Goal: Task Accomplishment & Management: Manage account settings

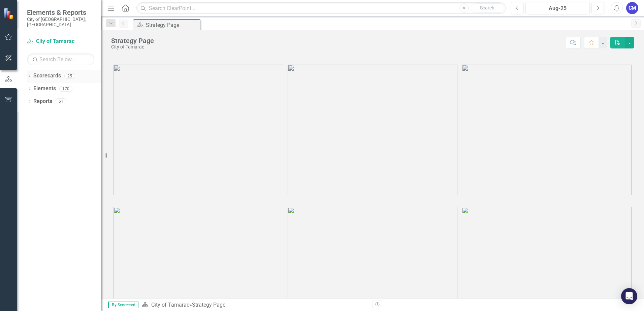
click at [29, 74] on icon at bounding box center [30, 75] width 2 height 3
click at [32, 87] on icon "Dropdown" at bounding box center [32, 89] width 5 height 4
click at [39, 99] on icon "Dropdown" at bounding box center [39, 101] width 5 height 4
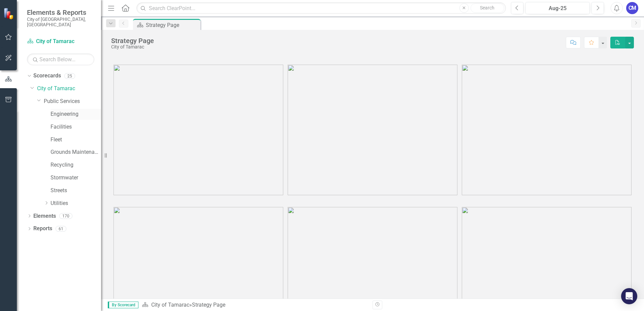
click at [55, 110] on link "Engineering" at bounding box center [76, 114] width 51 height 8
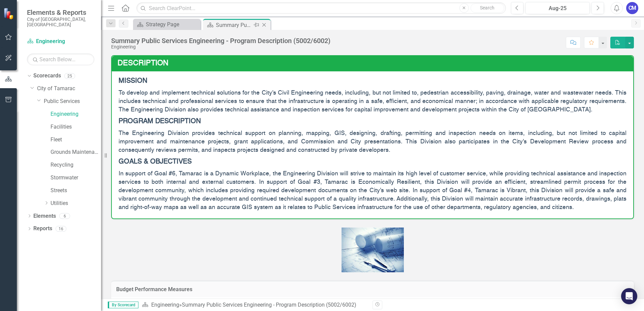
click at [244, 27] on div "Summary Public Services Engineering - Program Description (5002/6002)" at bounding box center [234, 25] width 36 height 8
click at [181, 21] on div "Strategy Page" at bounding box center [168, 24] width 44 height 8
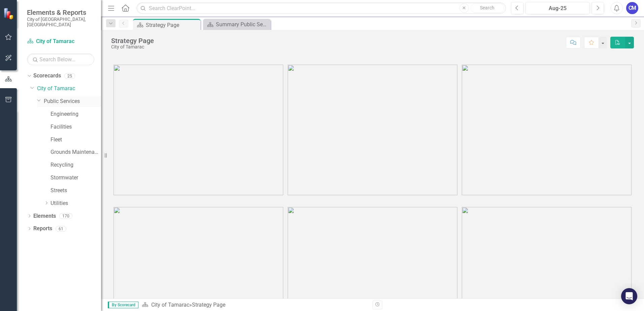
click at [39, 98] on icon "Dropdown" at bounding box center [39, 100] width 4 height 5
click at [40, 99] on icon "Dropdown" at bounding box center [39, 101] width 5 height 4
click at [52, 98] on link "Public Services" at bounding box center [72, 102] width 57 height 8
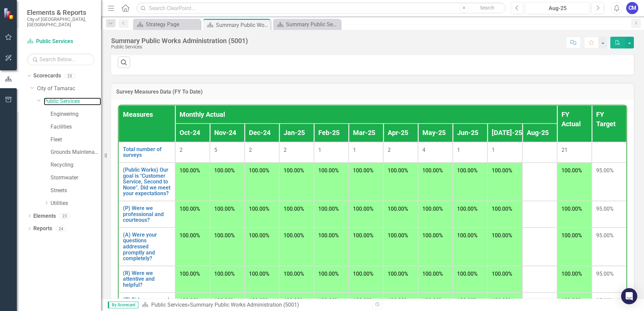
scroll to position [505, 0]
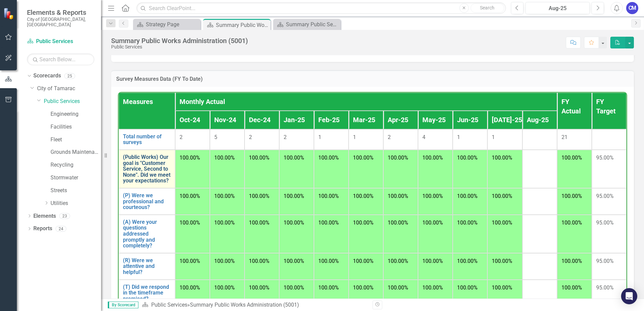
click at [127, 154] on link "(Public Works) Our goal is "Customer Service, Second to None". Did we meet your…" at bounding box center [147, 169] width 48 height 30
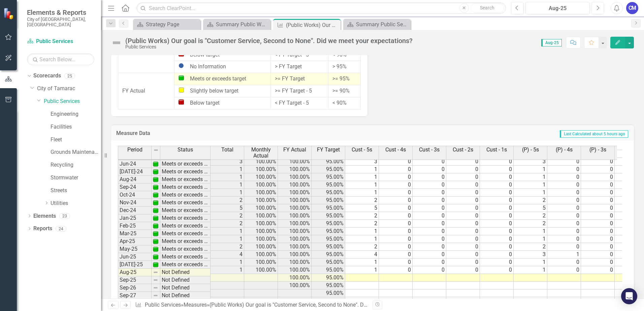
scroll to position [625, 0]
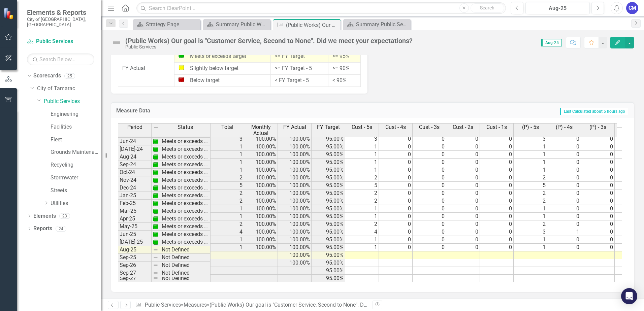
click at [368, 252] on td at bounding box center [362, 256] width 34 height 8
type textarea "6"
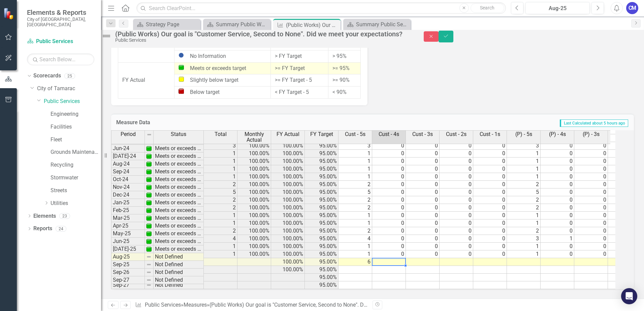
type textarea "0"
type textarea "6"
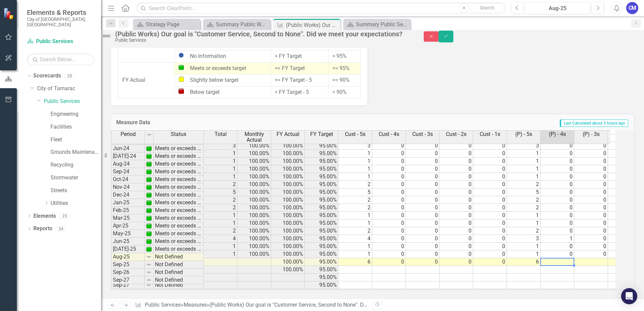
type textarea "0"
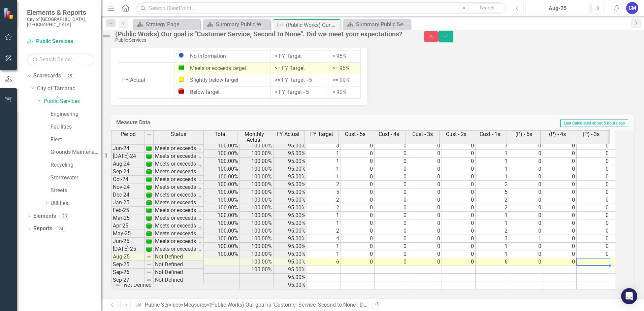
scroll to position [0, 31]
type textarea "0"
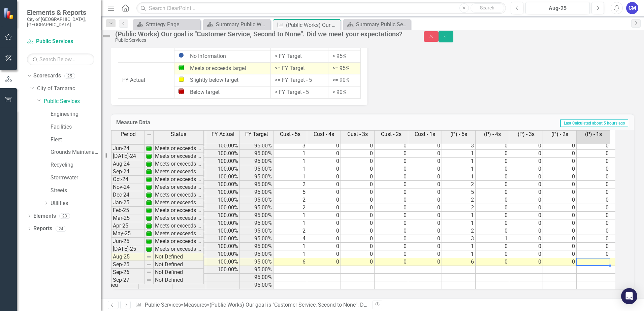
type textarea "0"
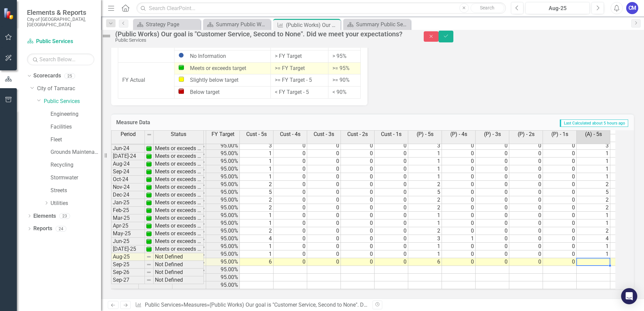
type textarea "6"
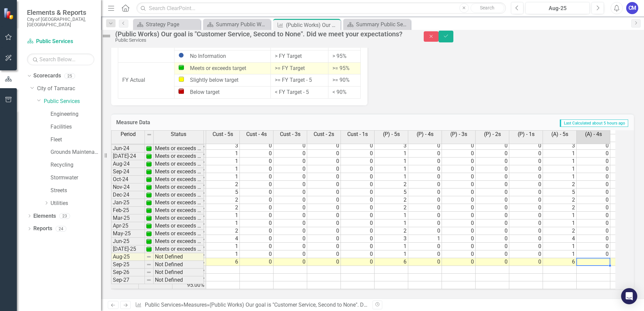
type textarea "0"
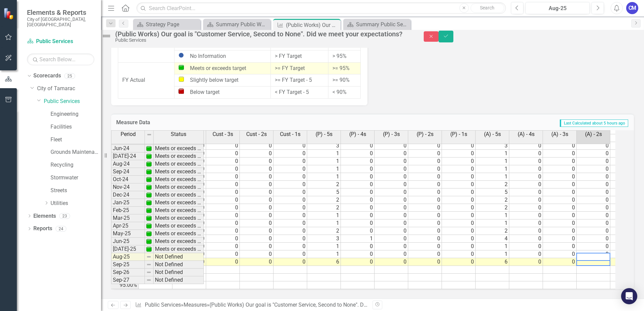
scroll to position [0, 233]
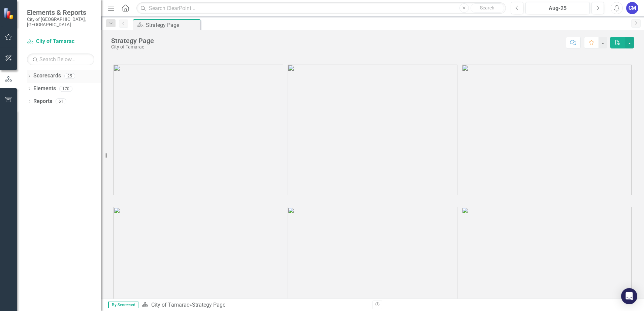
click at [30, 75] on icon "Dropdown" at bounding box center [29, 77] width 5 height 4
click at [34, 87] on icon "Dropdown" at bounding box center [32, 89] width 5 height 4
click at [40, 99] on icon "Dropdown" at bounding box center [39, 101] width 5 height 4
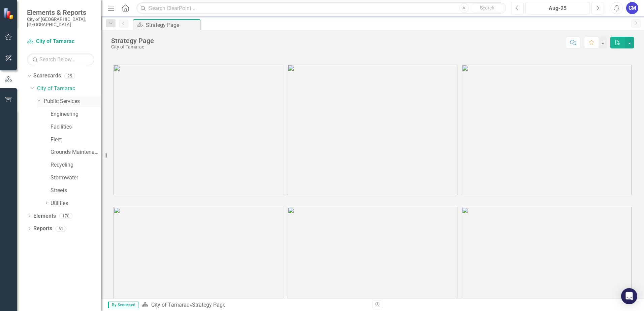
click at [56, 98] on link "Public Services" at bounding box center [72, 102] width 57 height 8
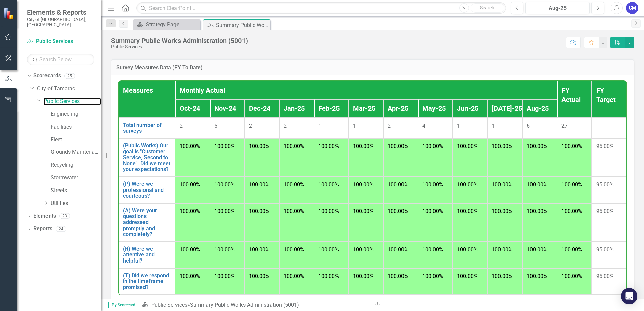
scroll to position [538, 0]
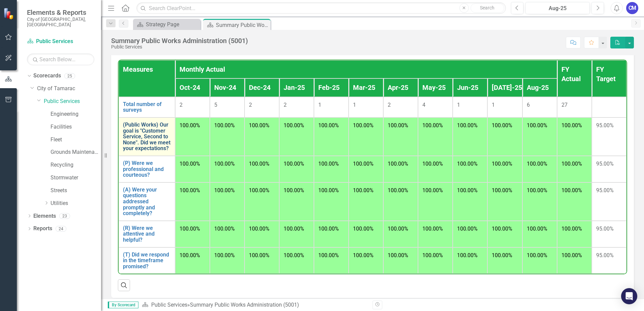
click at [135, 122] on link "(Public Works) Our goal is "Customer Service, Second to None". Did we meet your…" at bounding box center [147, 137] width 48 height 30
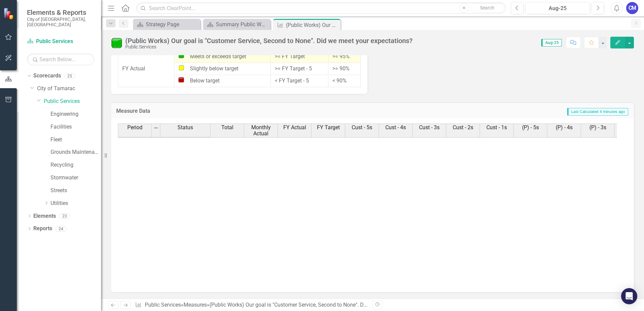
scroll to position [248, 0]
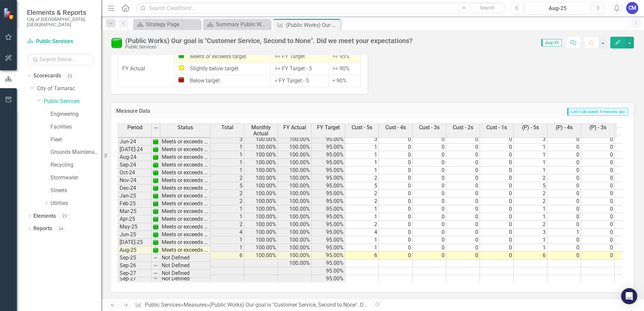
click at [364, 252] on td "6" at bounding box center [362, 256] width 34 height 8
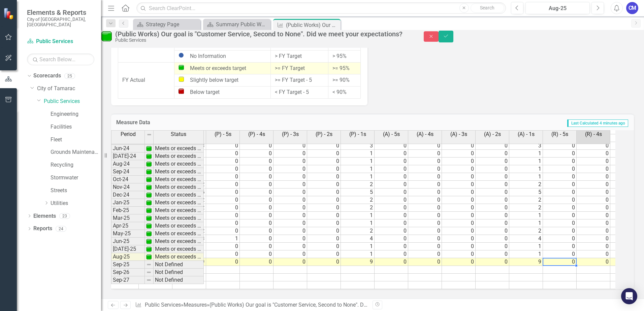
scroll to position [0, 0]
type textarea "0"
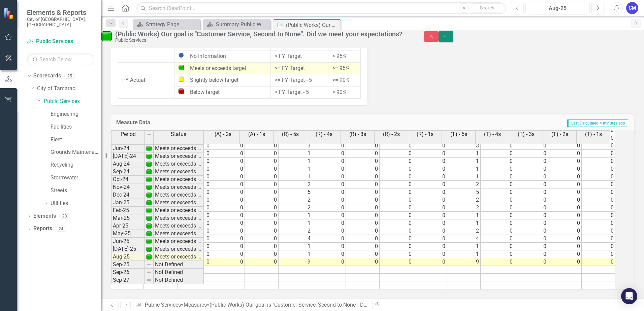
click at [448, 37] on icon "submit" at bounding box center [446, 36] width 4 height 3
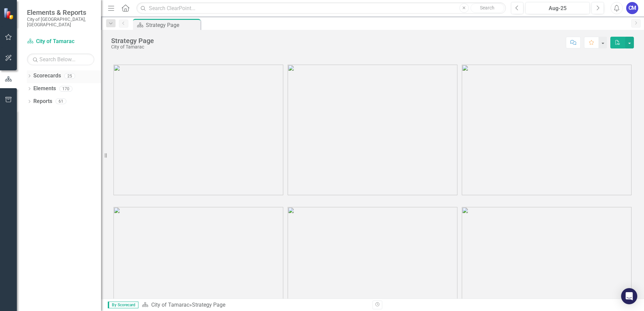
click at [30, 75] on icon "Dropdown" at bounding box center [29, 77] width 5 height 4
click at [33, 87] on icon "Dropdown" at bounding box center [32, 89] width 5 height 4
click at [39, 99] on icon at bounding box center [40, 100] width 2 height 3
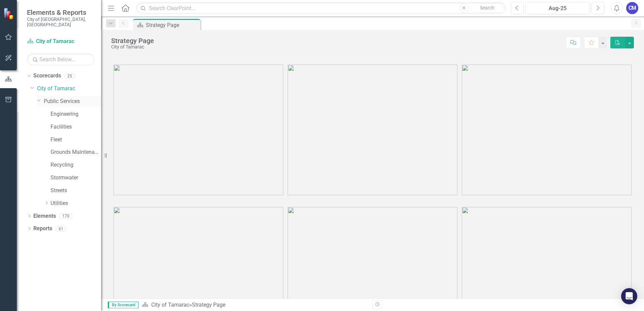
click at [61, 98] on link "Public Services" at bounding box center [72, 102] width 57 height 8
click at [62, 98] on link "Public Services" at bounding box center [72, 102] width 57 height 8
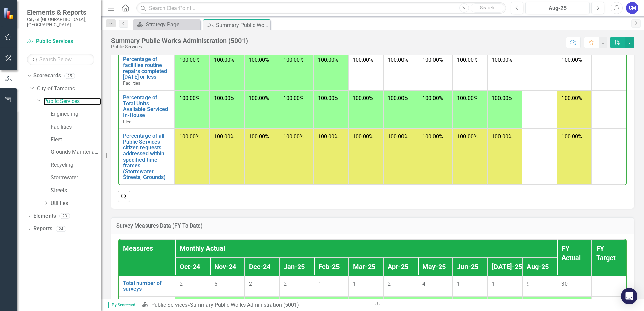
scroll to position [459, 0]
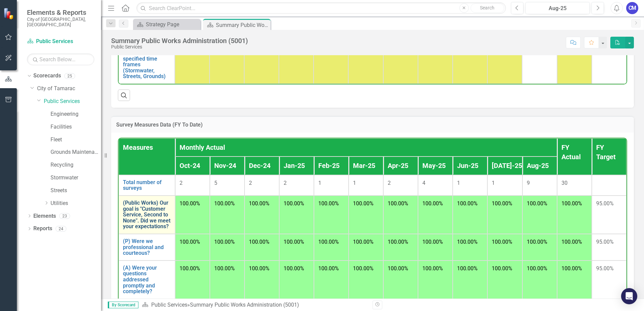
click at [156, 200] on link "(Public Works) Our goal is "Customer Service, Second to None". Did we meet your…" at bounding box center [147, 215] width 48 height 30
